Goal: Book appointment/travel/reservation

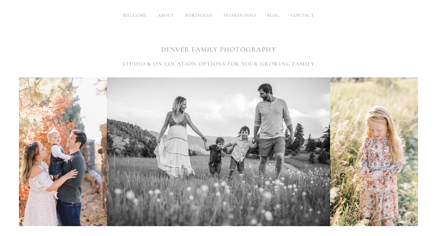
scroll to position [55, 0]
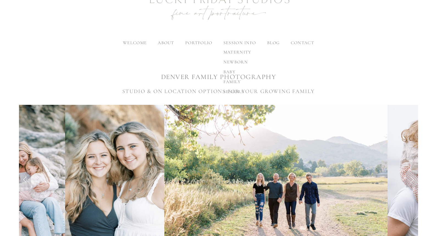
click at [229, 79] on span "family" at bounding box center [232, 81] width 18 height 5
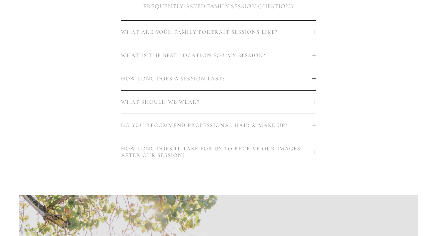
scroll to position [357, 0]
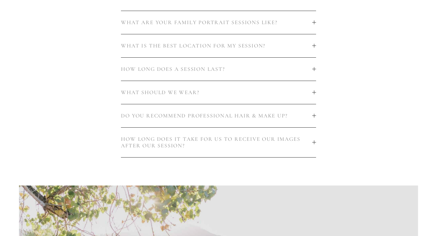
click at [235, 67] on span "HOW LONG DOES A SESSION LAST?" at bounding box center [216, 69] width 191 height 7
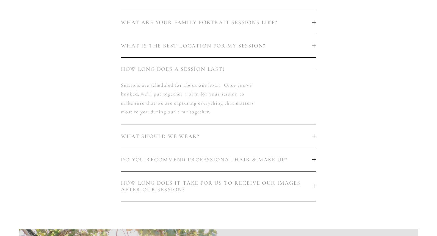
click at [235, 67] on span "HOW LONG DOES A SESSION LAST?" at bounding box center [216, 69] width 191 height 7
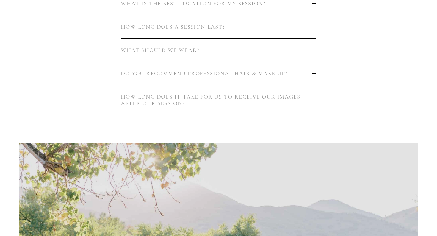
scroll to position [412, 0]
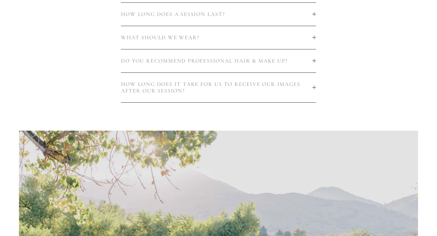
click at [235, 67] on button "DO YOU RECOMMEND PROFESSIONAL HAIR & MAKE UP?" at bounding box center [218, 60] width 195 height 23
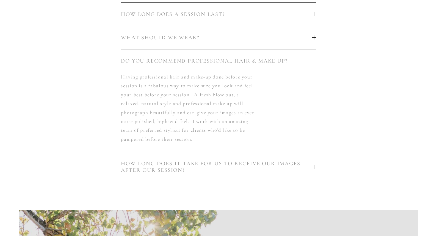
click at [235, 67] on button "DO YOU RECOMMEND PROFESSIONAL HAIR & MAKE UP?" at bounding box center [218, 60] width 195 height 23
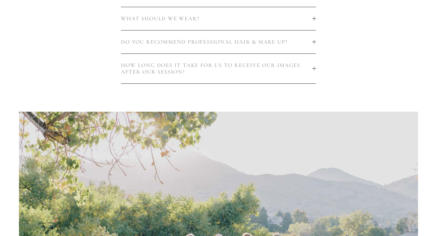
scroll to position [440, 0]
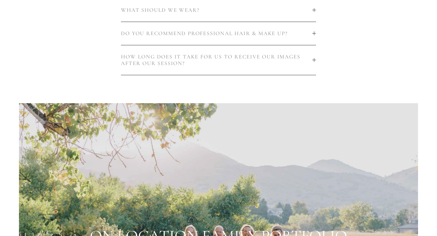
click at [235, 67] on button "HOW LONG DOES IT TAKE FOR US TO RECEIVE OUR IMAGES AFTER OUR SESSION?" at bounding box center [218, 60] width 195 height 30
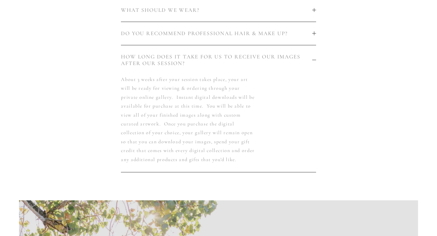
click at [235, 67] on button "HOW LONG DOES IT TAKE FOR US TO RECEIVE OUR IMAGES AFTER OUR SESSION?" at bounding box center [218, 60] width 195 height 30
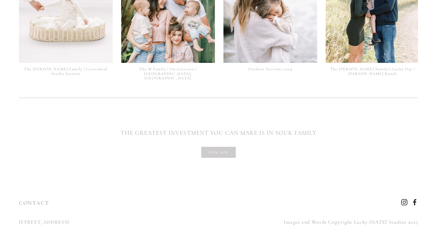
scroll to position [1413, 0]
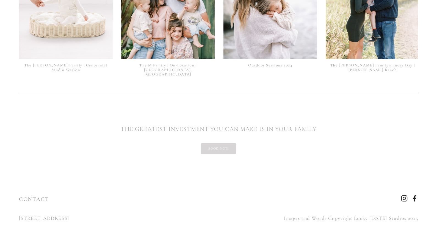
click at [231, 149] on link "book now" at bounding box center [218, 148] width 35 height 11
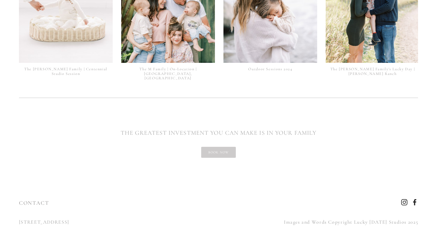
scroll to position [1413, 0]
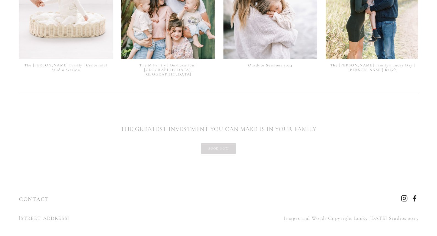
click at [219, 144] on link "book now" at bounding box center [218, 148] width 35 height 11
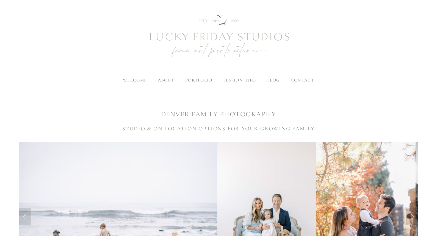
scroll to position [27, 0]
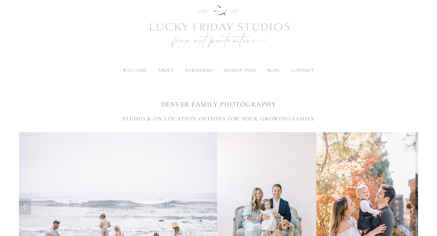
click at [295, 71] on span "contact" at bounding box center [302, 70] width 23 height 5
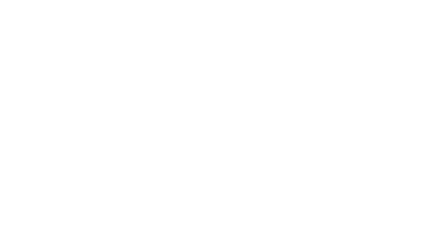
scroll to position [482, 0]
